Goal: Find specific page/section

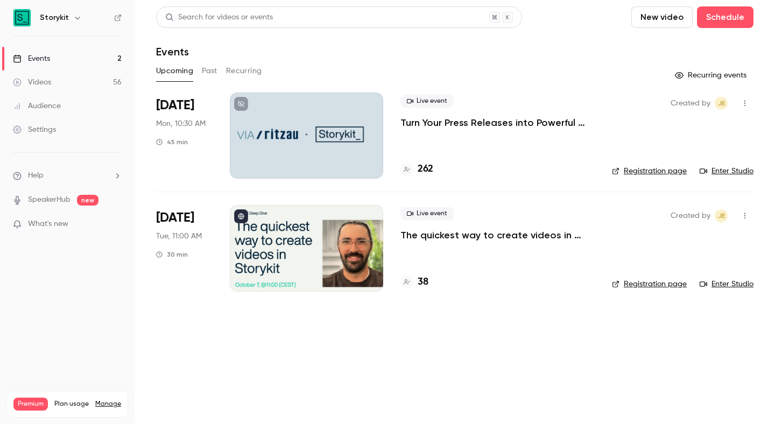
click at [423, 278] on h4 "38" at bounding box center [423, 282] width 11 height 15
